Goal: Check status: Check status

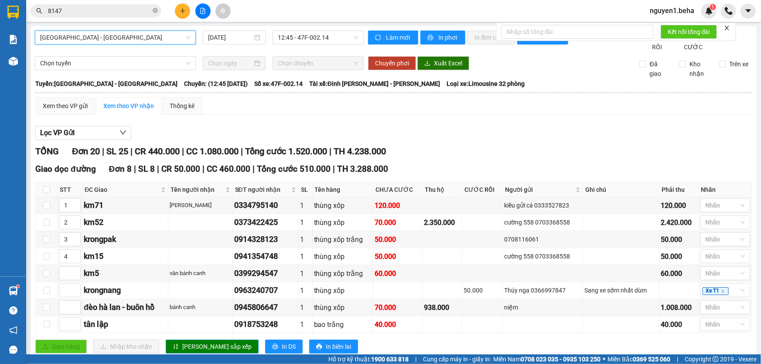
click at [124, 10] on input "8147" at bounding box center [99, 11] width 103 height 10
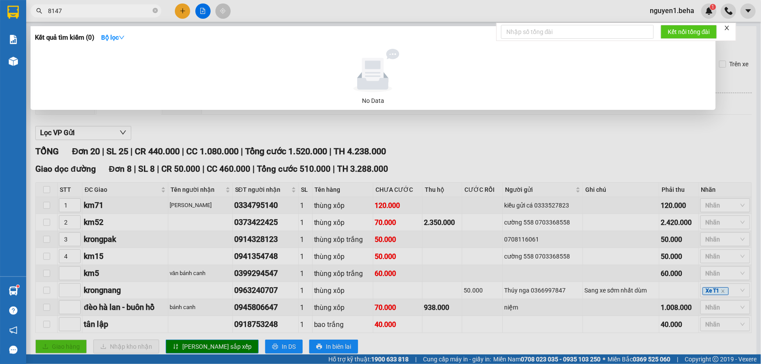
click at [124, 10] on input "8147" at bounding box center [99, 11] width 103 height 10
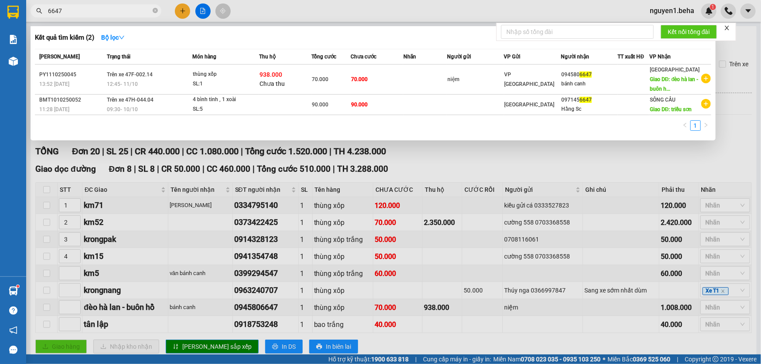
click at [121, 12] on input "6647" at bounding box center [99, 11] width 103 height 10
paste input "0986612216"
type input "0986612216"
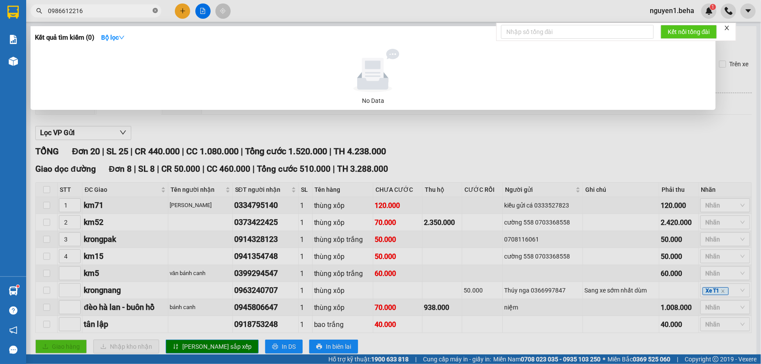
click at [156, 12] on icon "close-circle" at bounding box center [155, 10] width 5 height 5
click at [156, 12] on span at bounding box center [155, 11] width 5 height 10
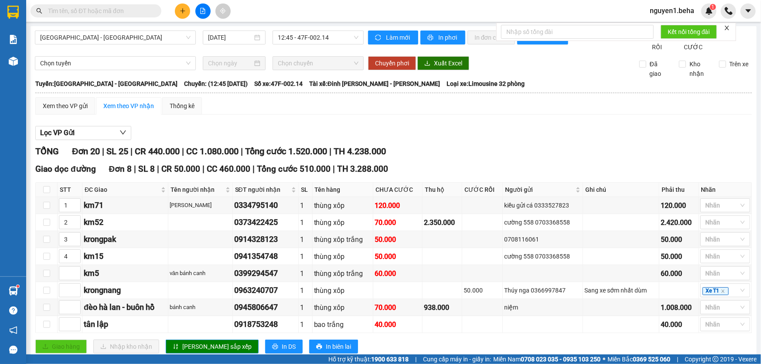
click at [124, 11] on input "text" at bounding box center [99, 11] width 103 height 10
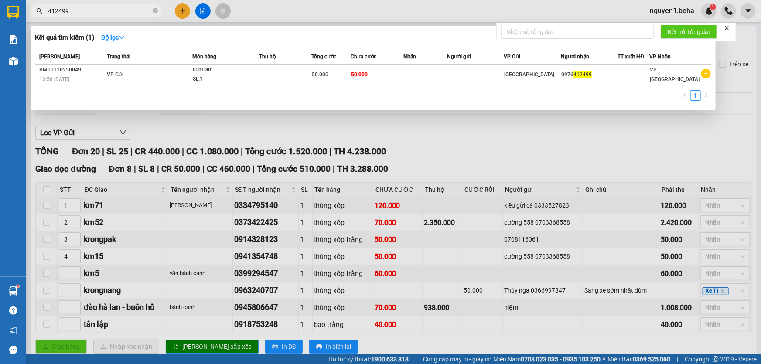
type input "412499"
click at [306, 162] on div at bounding box center [380, 182] width 761 height 364
